Goal: Transaction & Acquisition: Purchase product/service

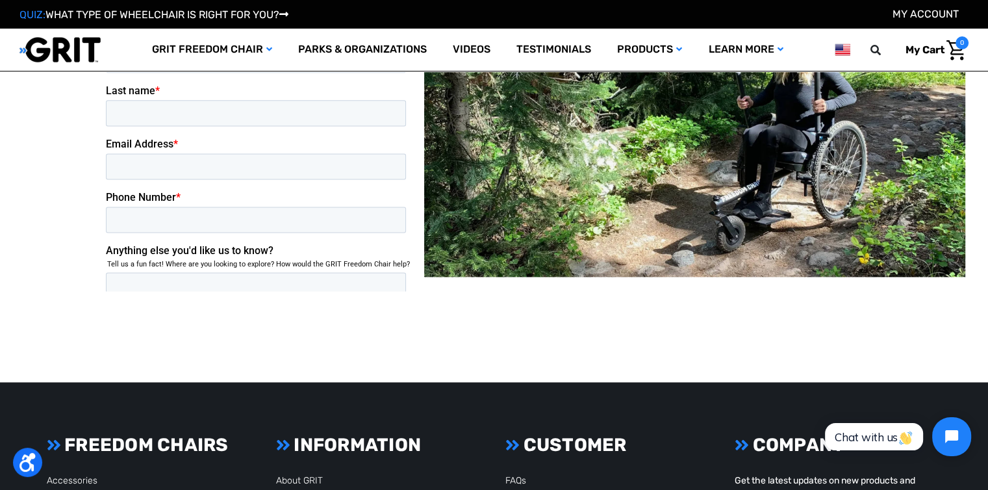
scroll to position [1736, 0]
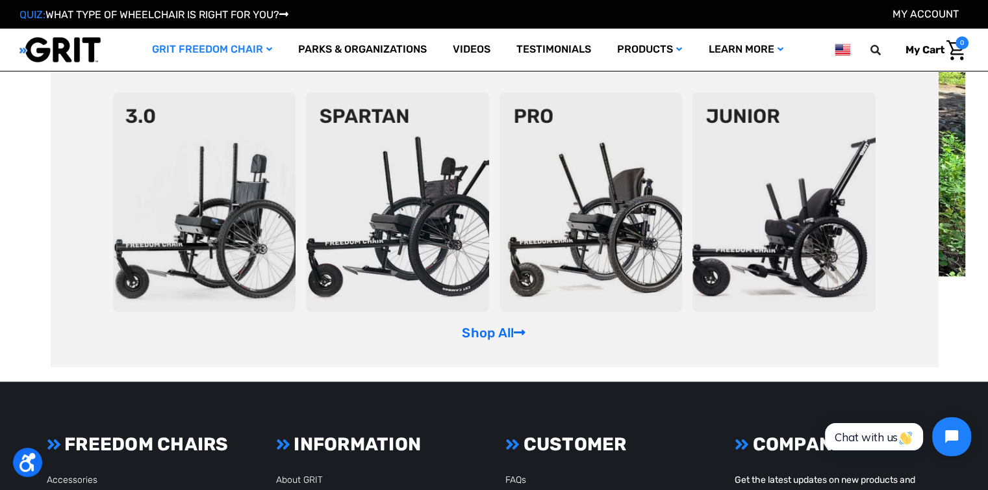
click at [198, 238] on img at bounding box center [204, 202] width 183 height 220
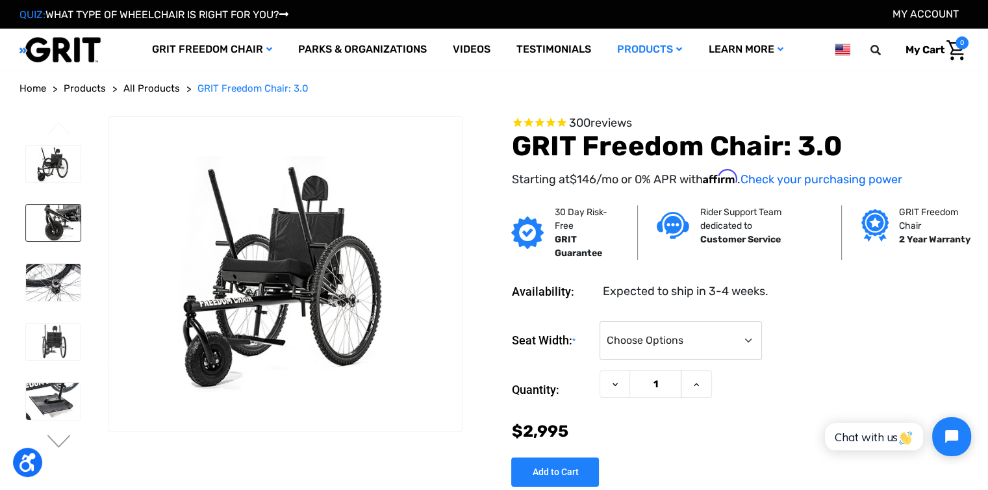
click at [68, 212] on img at bounding box center [53, 223] width 55 height 36
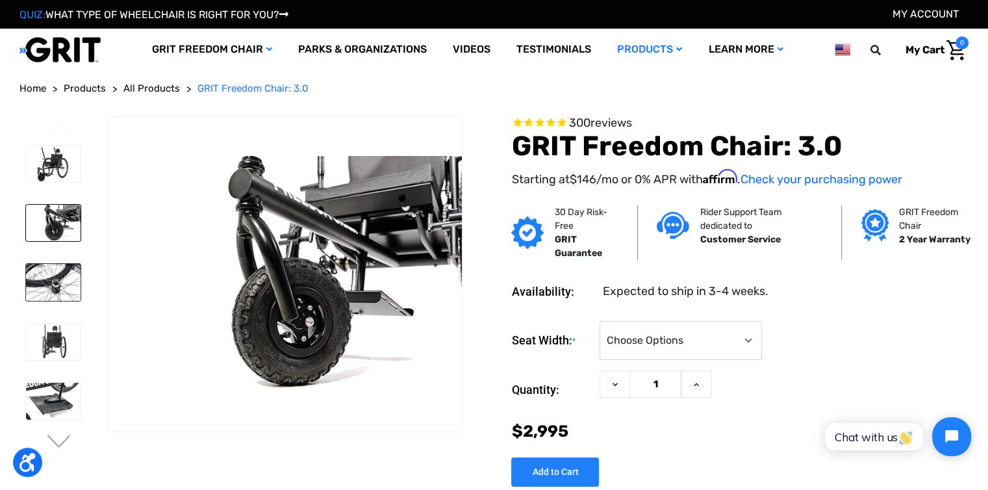
click at [44, 263] on link at bounding box center [53, 282] width 56 height 38
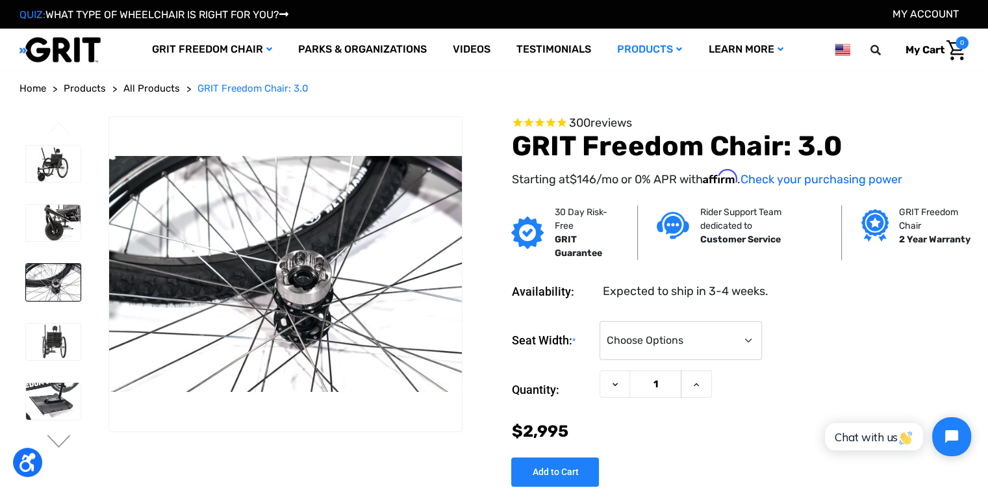
click at [71, 370] on div at bounding box center [52, 463] width 66 height 648
click at [51, 344] on img at bounding box center [53, 342] width 55 height 36
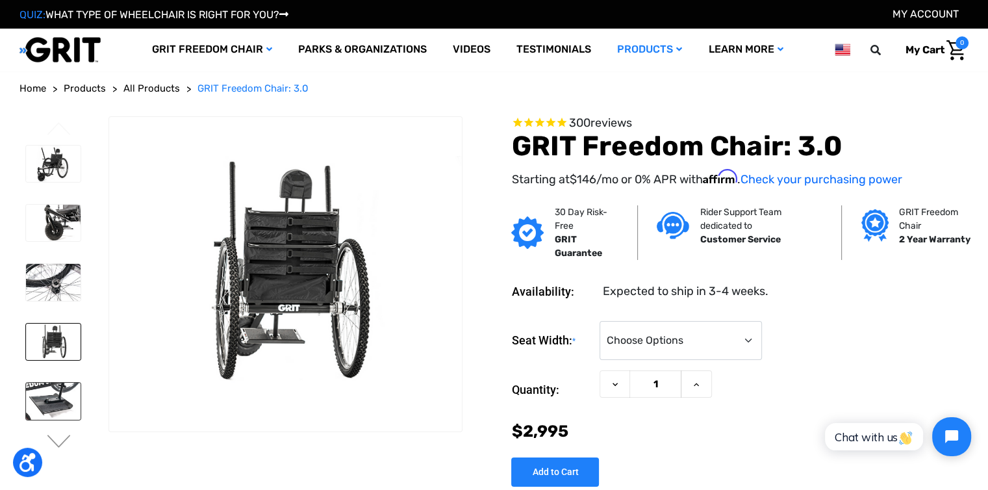
click at [47, 387] on img at bounding box center [53, 401] width 55 height 36
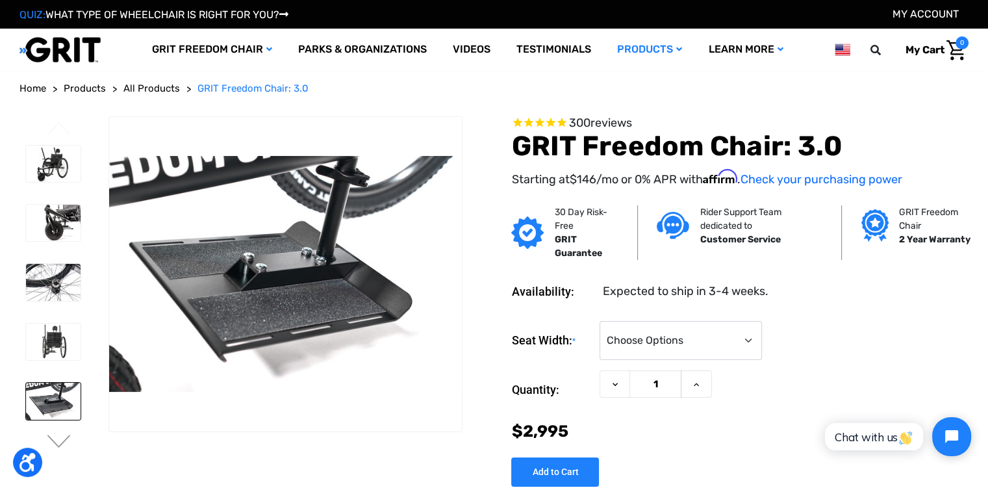
click at [43, 402] on img at bounding box center [53, 401] width 55 height 36
click at [44, 435] on ul "Previous" at bounding box center [63, 286] width 88 height 340
click at [54, 165] on img at bounding box center [53, 164] width 55 height 36
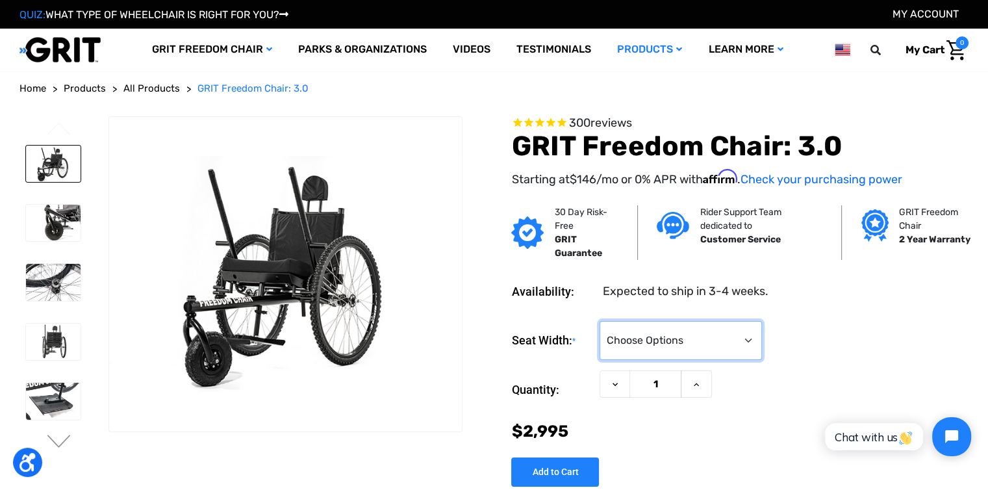
click at [671, 352] on select "Choose Options 16" 18" 20"" at bounding box center [681, 340] width 162 height 39
